Goal: Check status: Check status

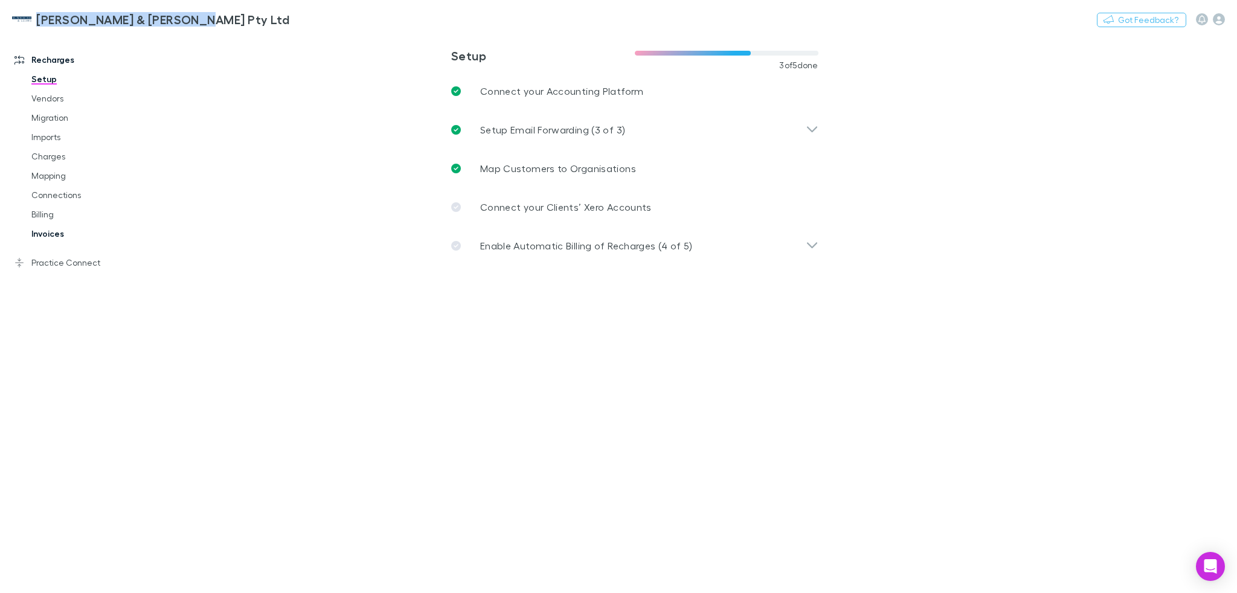
click at [53, 232] on link "Invoices" at bounding box center [92, 233] width 146 height 19
